Goal: Information Seeking & Learning: Learn about a topic

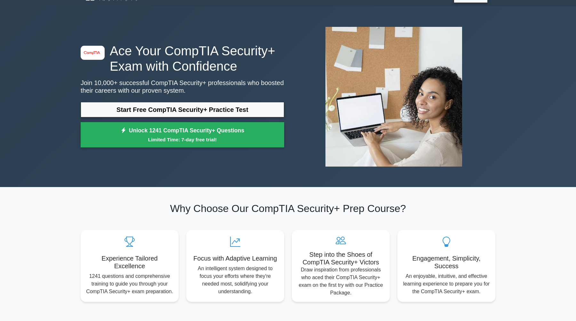
scroll to position [17, 0]
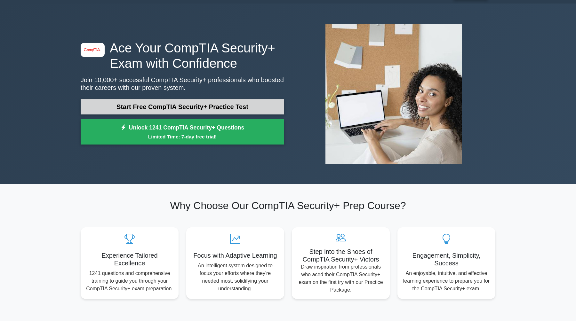
click at [195, 108] on link "Start Free CompTIA Security+ Practice Test" at bounding box center [183, 106] width 204 height 15
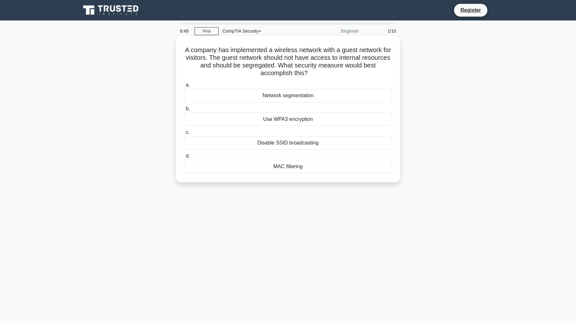
click at [284, 97] on div "Network segmentation" at bounding box center [287, 95] width 207 height 13
click at [184, 87] on input "a. Network segmentation" at bounding box center [184, 85] width 0 height 4
click at [287, 167] on div "Data tokenization" at bounding box center [287, 166] width 207 height 13
click at [184, 158] on input "d. Data tokenization" at bounding box center [184, 156] width 0 height 4
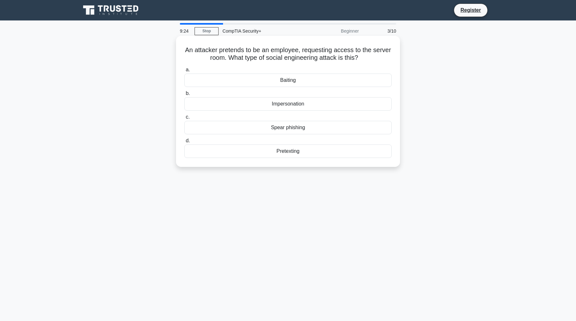
click at [300, 103] on div "Impersonation" at bounding box center [287, 103] width 207 height 13
click at [184, 96] on input "b. Impersonation" at bounding box center [184, 94] width 0 height 4
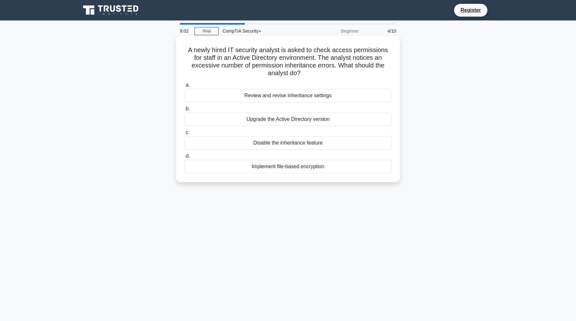
click at [337, 89] on div "Review and revise inheritance settings" at bounding box center [287, 95] width 207 height 13
click at [184, 87] on input "a. Review and revise inheritance settings" at bounding box center [184, 85] width 0 height 4
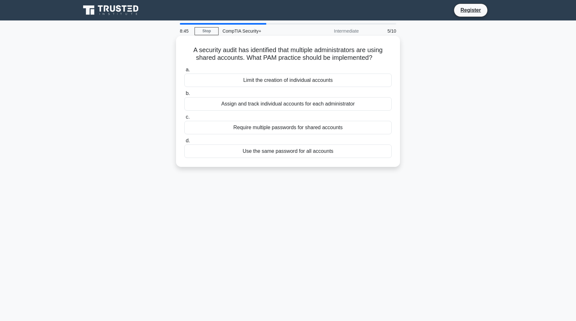
click at [334, 104] on div "Assign and track individual accounts for each administrator" at bounding box center [287, 103] width 207 height 13
click at [184, 96] on input "b. Assign and track individual accounts for each administrator" at bounding box center [184, 94] width 0 height 4
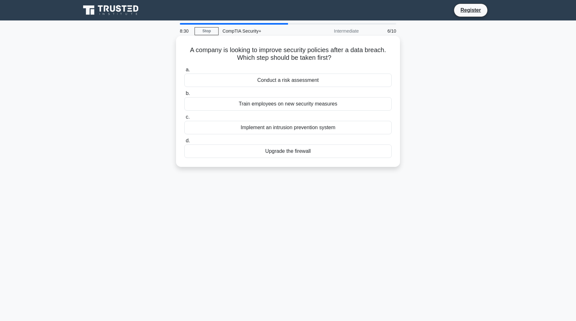
click at [311, 81] on div "Conduct a risk assessment" at bounding box center [287, 80] width 207 height 13
click at [184, 72] on input "a. Conduct a risk assessment" at bounding box center [184, 70] width 0 height 4
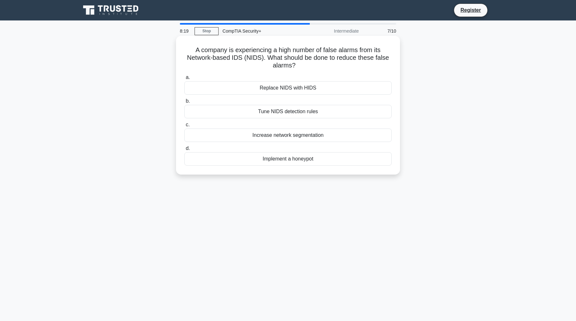
click at [293, 111] on div "Tune NIDS detection rules" at bounding box center [287, 111] width 207 height 13
click at [184, 103] on input "b. Tune NIDS detection rules" at bounding box center [184, 101] width 0 height 4
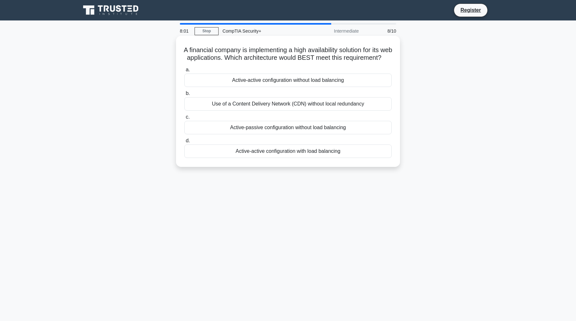
click at [331, 158] on div "Active-active configuration with load balancing" at bounding box center [287, 151] width 207 height 13
click at [184, 143] on input "d. Active-active configuration with load balancing" at bounding box center [184, 141] width 0 height 4
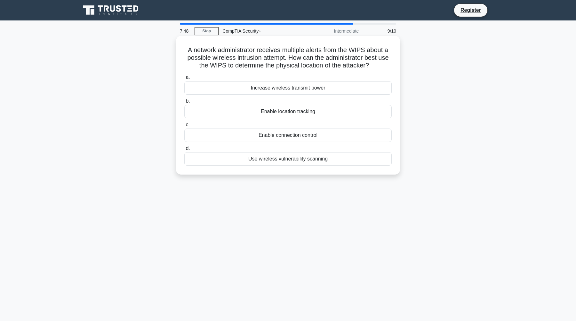
click at [301, 112] on div "Enable location tracking" at bounding box center [287, 111] width 207 height 13
click at [184, 103] on input "b. Enable location tracking" at bounding box center [184, 101] width 0 height 4
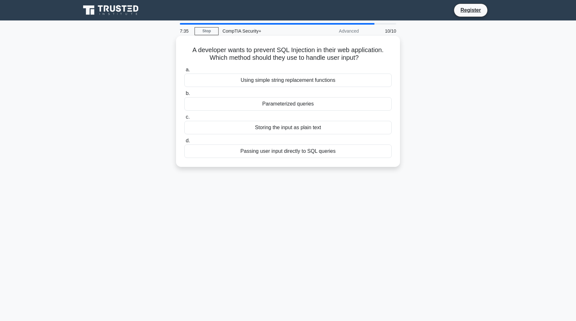
click at [313, 105] on div "Parameterized queries" at bounding box center [287, 103] width 207 height 13
click at [184, 96] on input "b. Parameterized queries" at bounding box center [184, 94] width 0 height 4
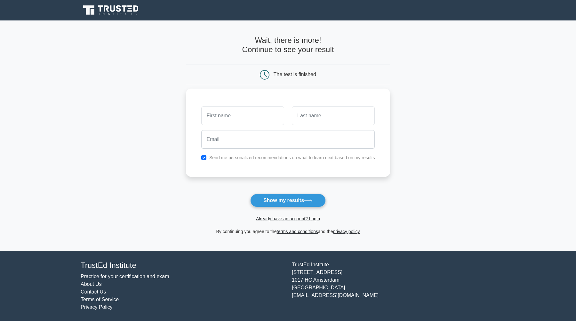
click at [230, 119] on input "text" at bounding box center [242, 116] width 83 height 19
type input "Joachim"
type input "Hill-Grannec"
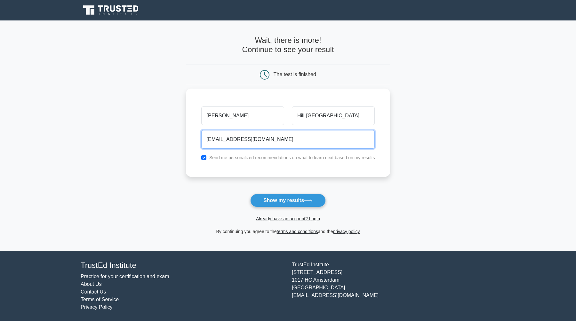
type input "joachim.hill@gmail.com"
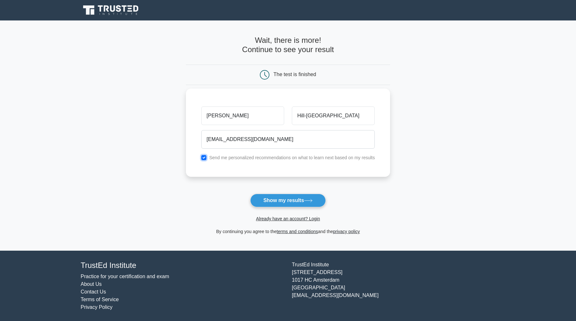
click at [205, 157] on input "checkbox" at bounding box center [203, 157] width 5 height 5
checkbox input "false"
click at [300, 197] on button "Show my results" at bounding box center [288, 200] width 76 height 13
